Goal: Task Accomplishment & Management: Manage account settings

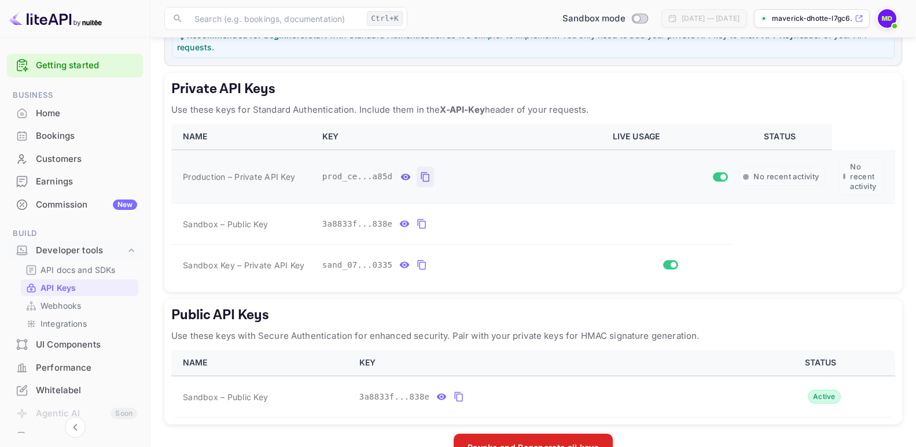
click at [421, 175] on icon "private api keys table" at bounding box center [425, 177] width 8 height 10
click at [420, 176] on icon "private api keys table" at bounding box center [425, 177] width 10 height 14
click at [46, 117] on div "Home" at bounding box center [86, 113] width 101 height 13
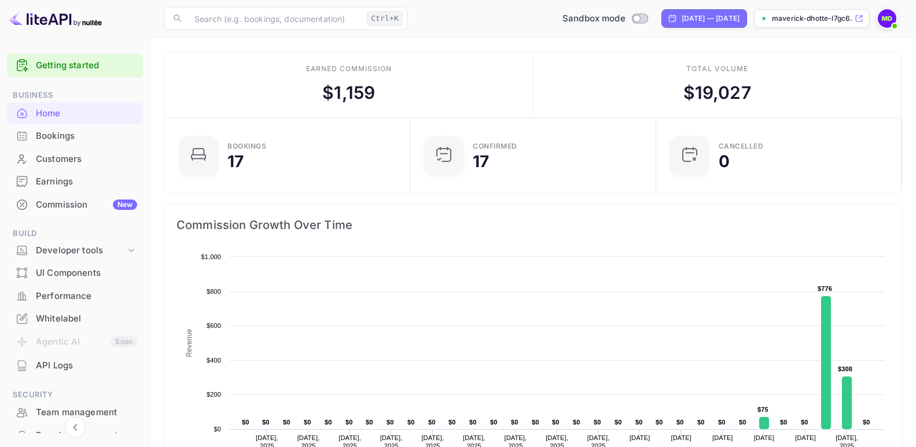
click at [71, 62] on link "Getting started" at bounding box center [86, 65] width 101 height 13
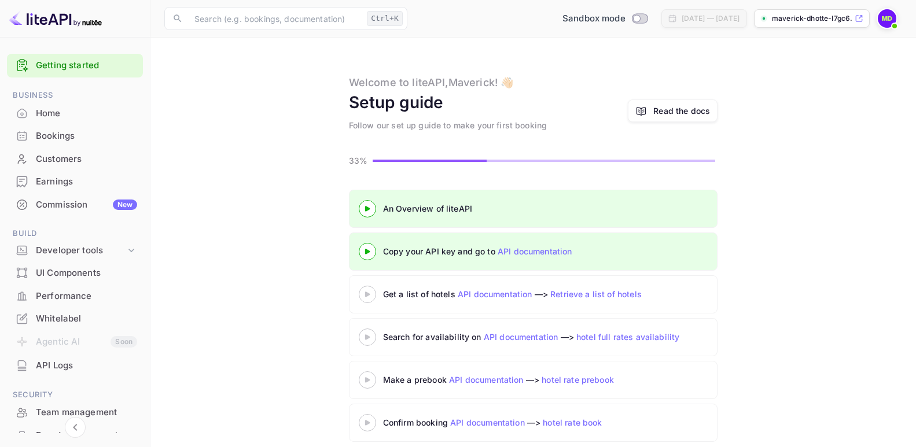
click at [682, 109] on div "Read the docs" at bounding box center [681, 111] width 57 height 12
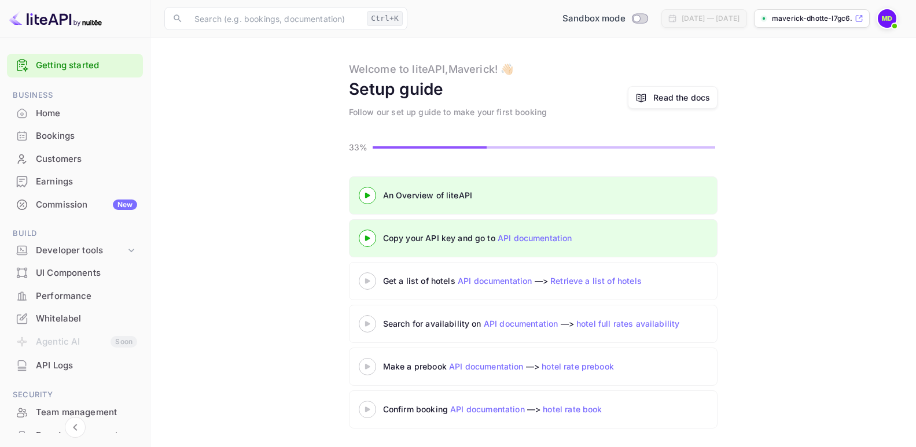
click at [373, 370] on icon at bounding box center [367, 367] width 40 height 6
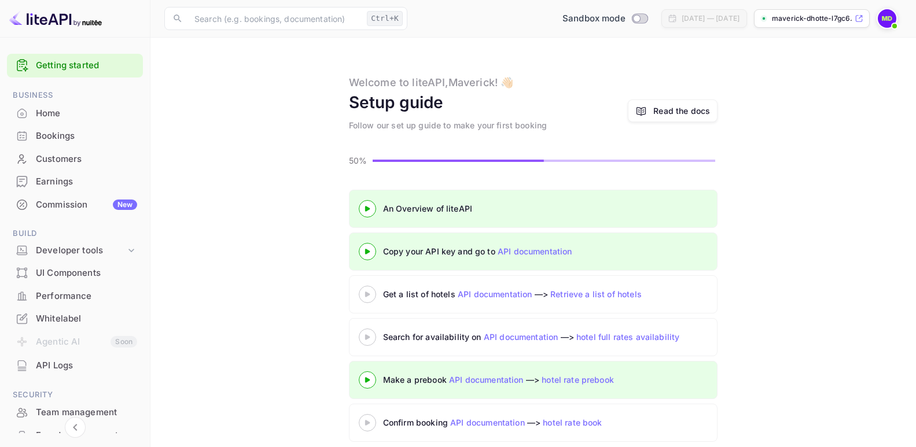
scroll to position [13, 0]
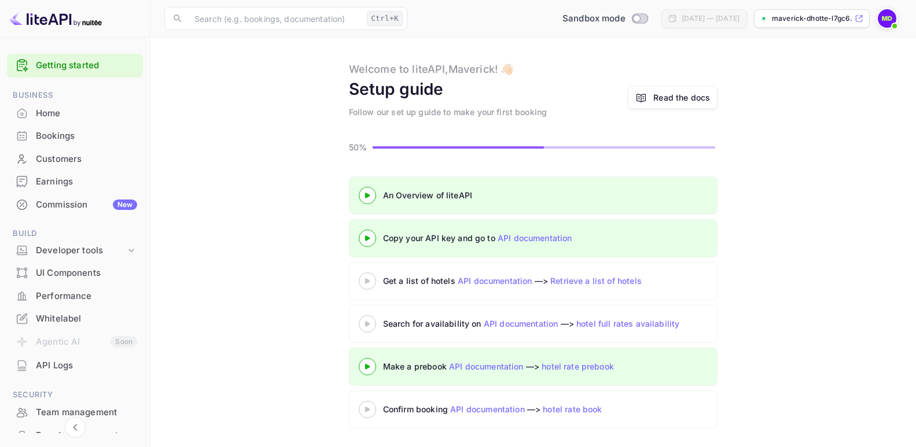
click at [666, 96] on div "Read the docs" at bounding box center [681, 97] width 57 height 12
click at [49, 110] on div "Home" at bounding box center [86, 113] width 101 height 13
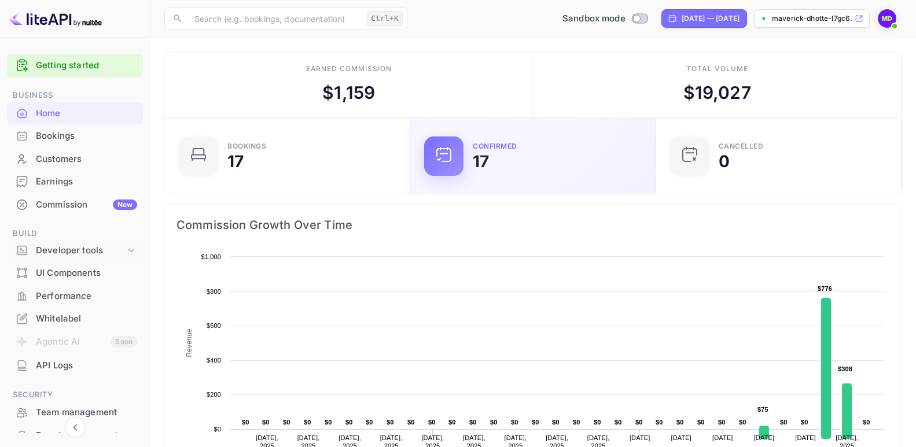
click at [75, 253] on div "Developer tools" at bounding box center [81, 250] width 90 height 13
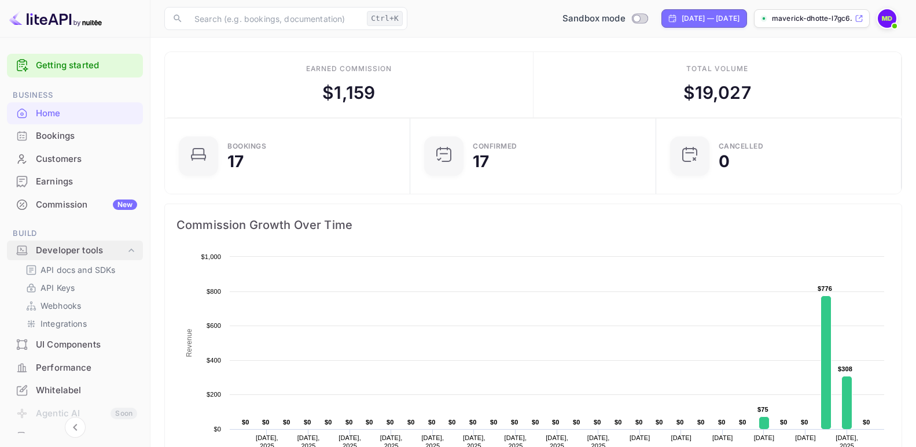
scroll to position [10, 10]
click at [49, 286] on p "API Keys" at bounding box center [57, 288] width 34 height 12
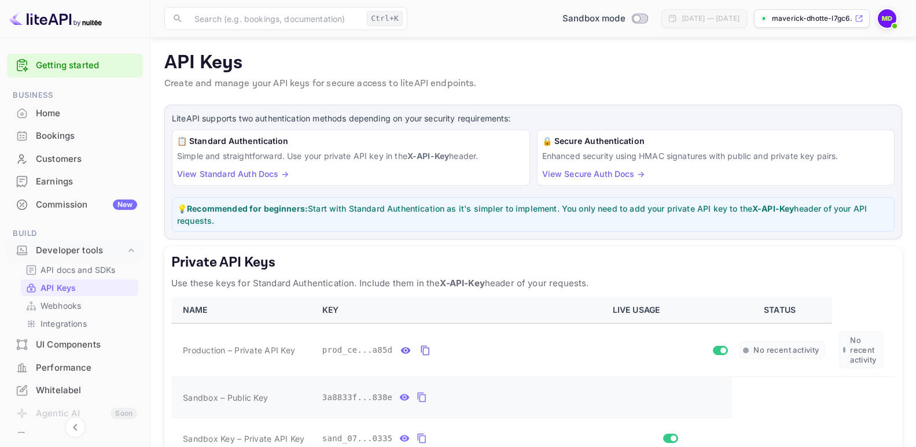
scroll to position [174, 0]
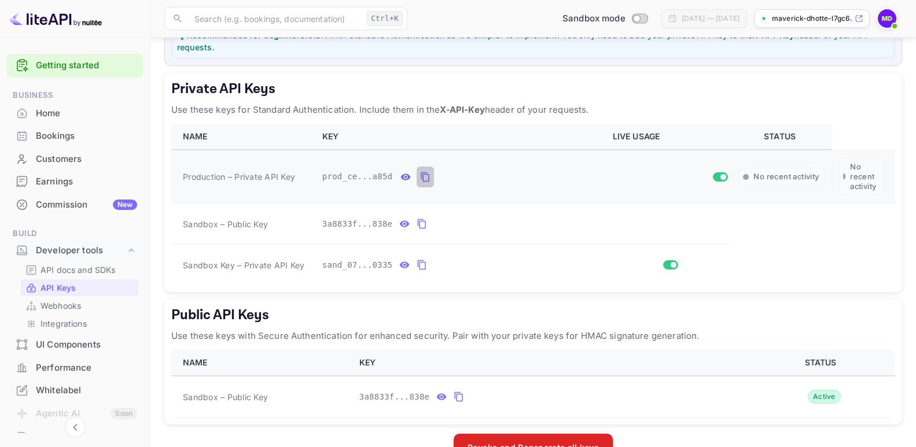
click at [420, 178] on icon "private api keys table" at bounding box center [425, 177] width 10 height 14
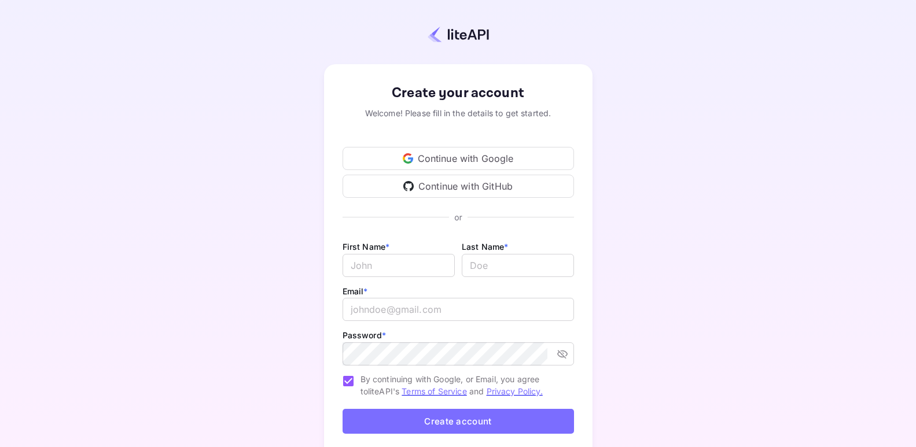
click at [456, 157] on div "Continue with Google" at bounding box center [457, 158] width 231 height 23
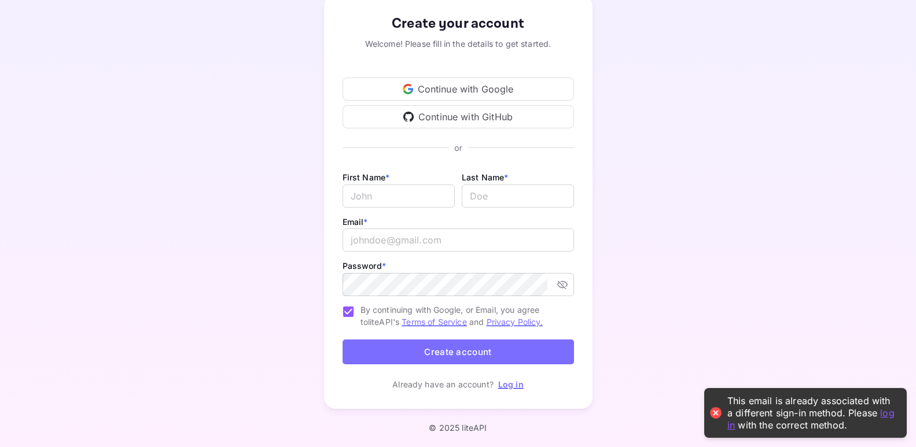
click at [443, 89] on div "Continue with Google" at bounding box center [457, 89] width 231 height 23
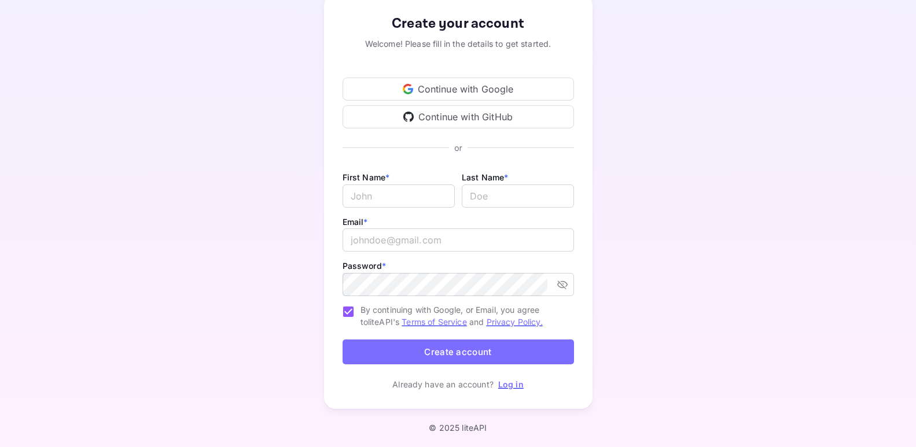
click at [450, 116] on div "Continue with GitHub" at bounding box center [457, 116] width 231 height 23
click at [619, 83] on div "Create your account Welcome! Please fill in the details to get started. Continu…" at bounding box center [458, 202] width 814 height 442
